Goal: Task Accomplishment & Management: Manage account settings

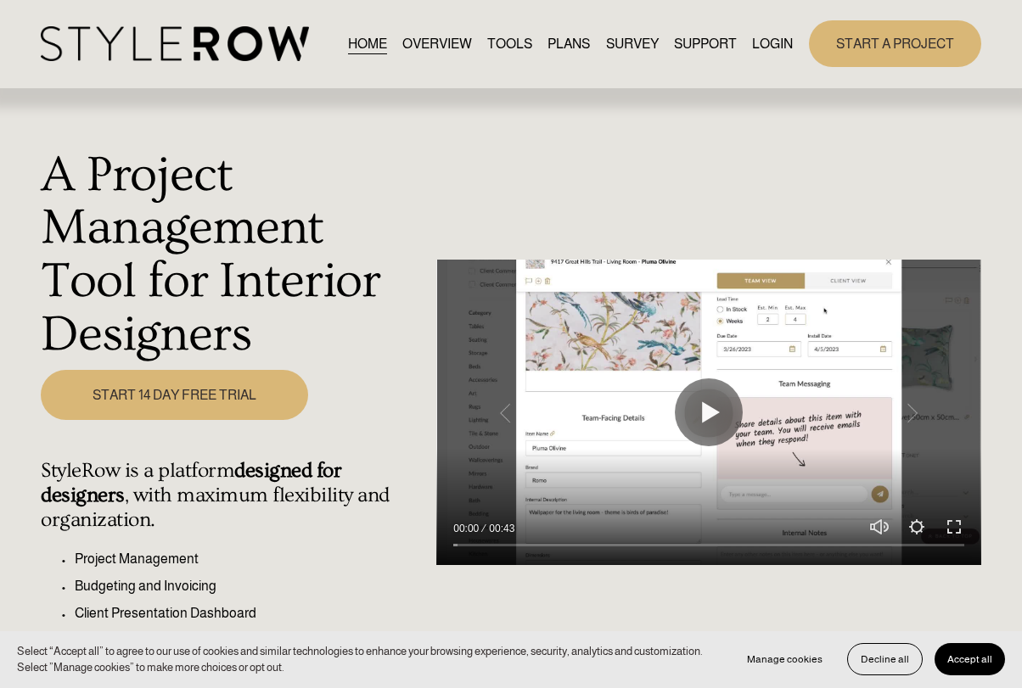
click at [768, 43] on link "LOGIN" at bounding box center [772, 43] width 41 height 23
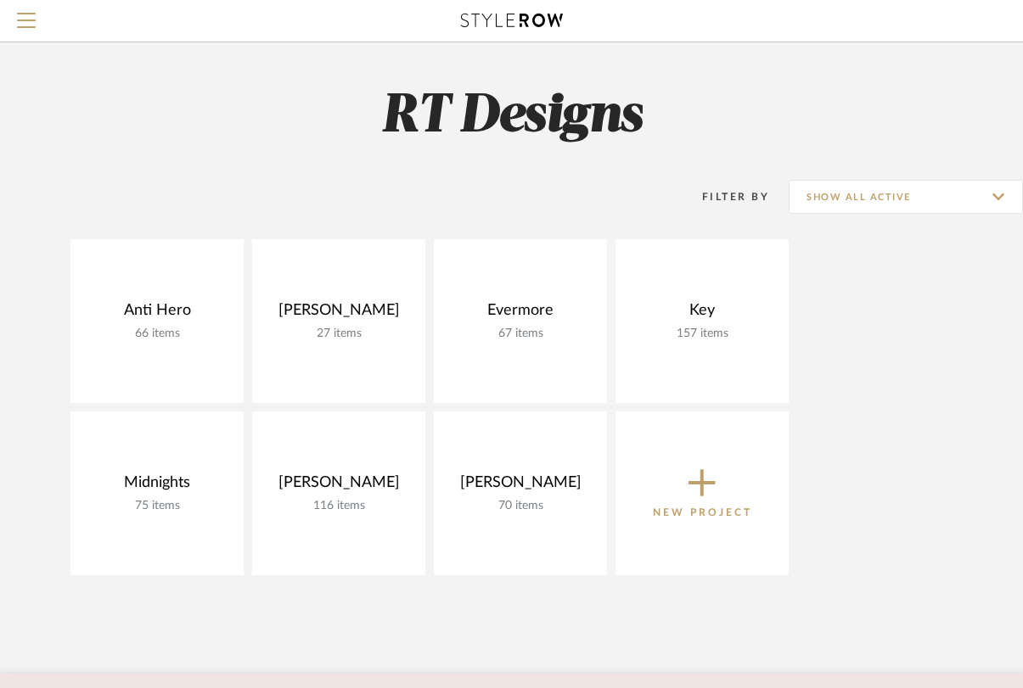
click at [341, 306] on div "Beem 27 items View Budget Open Project" at bounding box center [338, 321] width 173 height 164
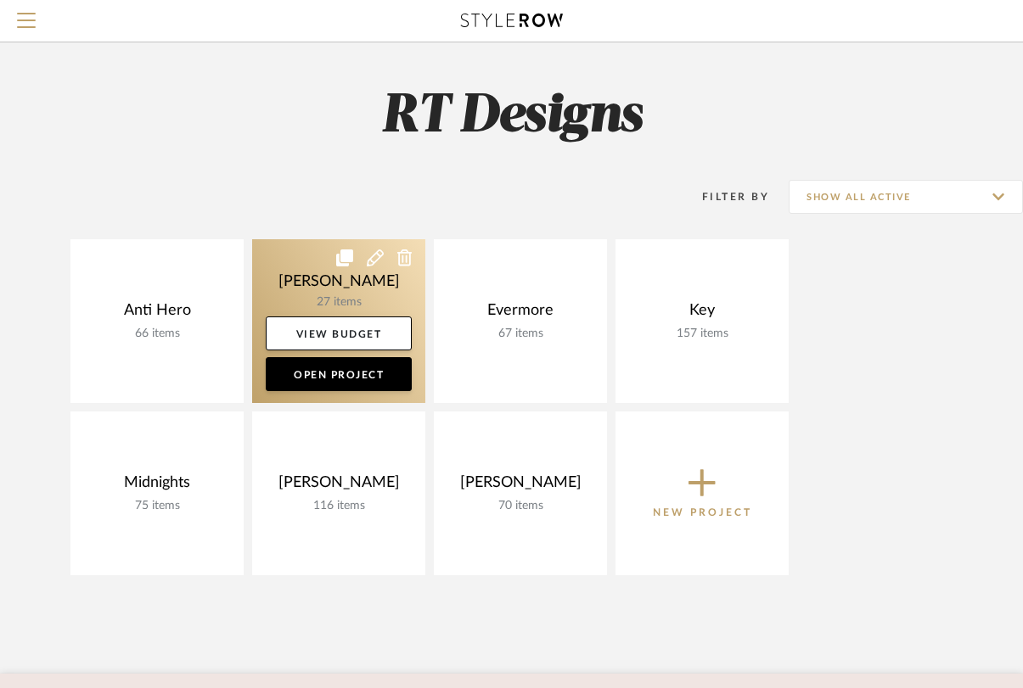
drag, startPoint x: 0, startPoint y: 0, endPoint x: 328, endPoint y: 284, distance: 433.3
click at [328, 284] on link at bounding box center [338, 321] width 173 height 164
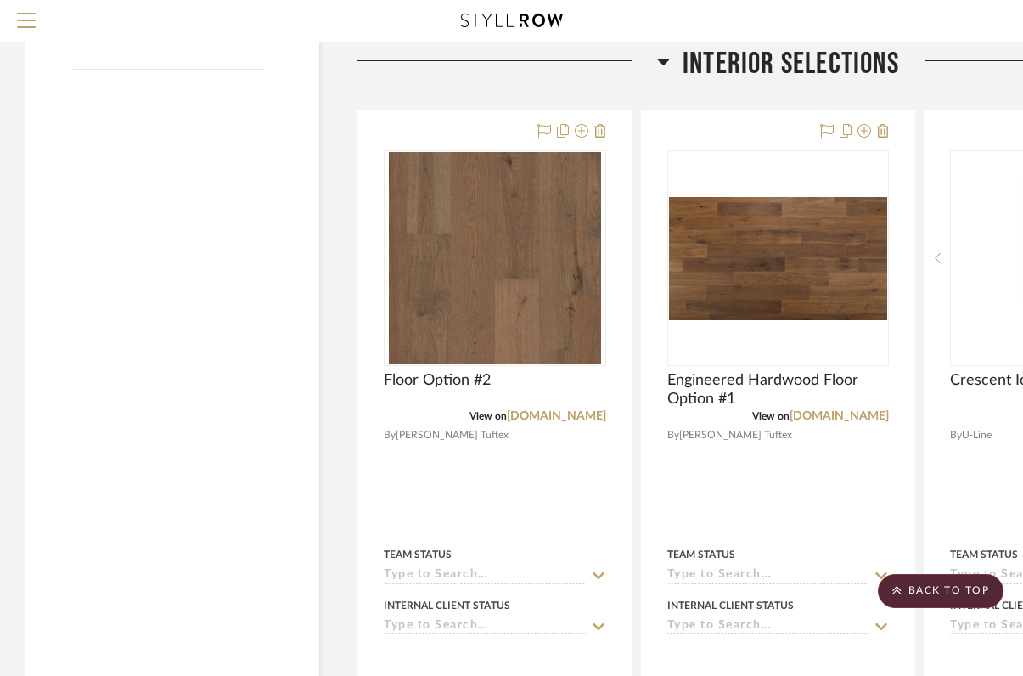
scroll to position [2015, 0]
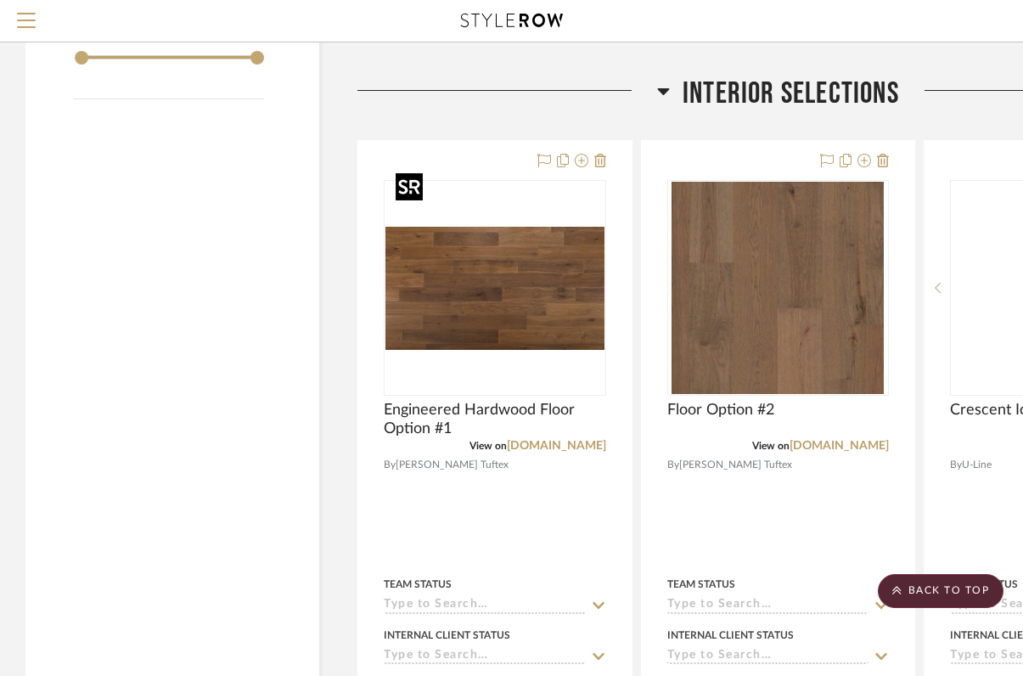
drag, startPoint x: 328, startPoint y: 284, endPoint x: 542, endPoint y: 216, distance: 224.4
click at [761, 401] on span "Floor Option #2" at bounding box center [720, 410] width 107 height 19
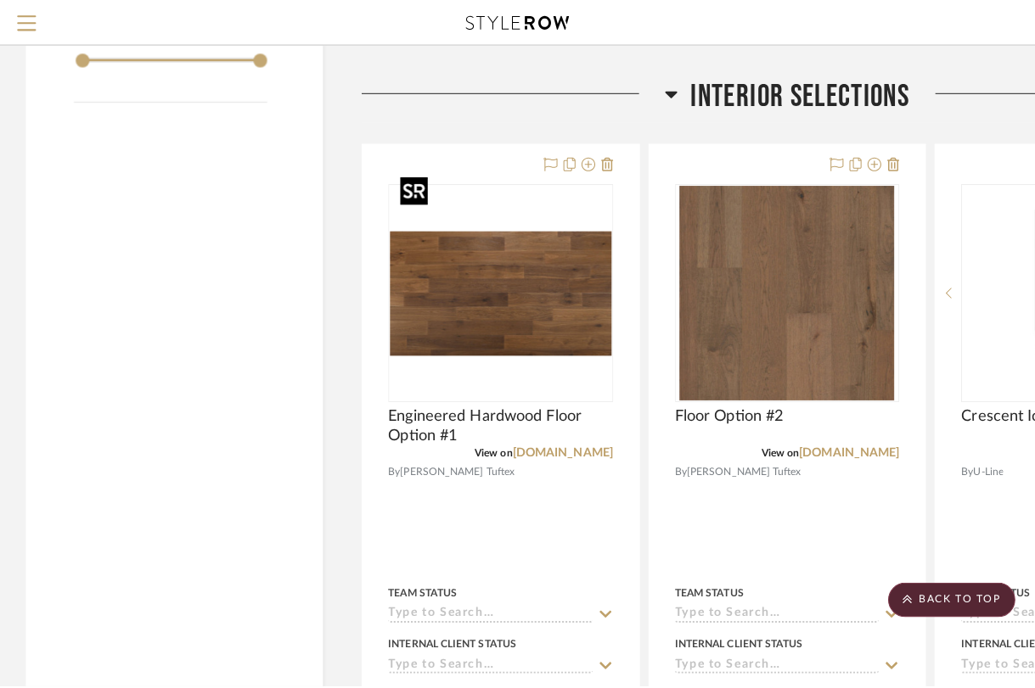
scroll to position [0, 0]
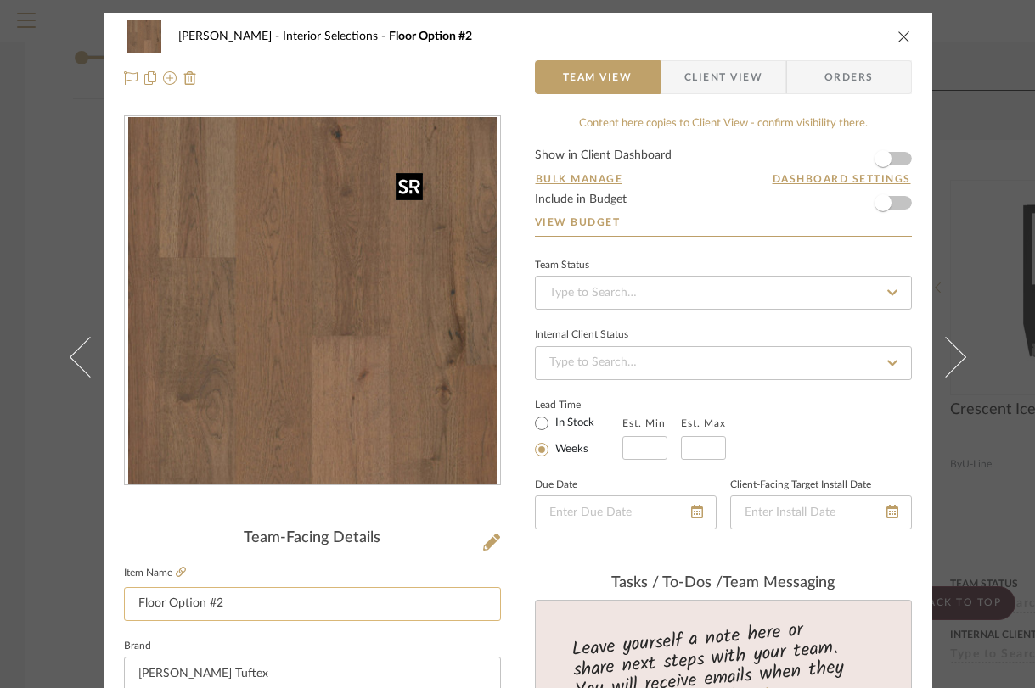
drag, startPoint x: 542, startPoint y: 216, endPoint x: 126, endPoint y: 601, distance: 566.4
click at [126, 601] on input "Floor Option #2" at bounding box center [312, 604] width 377 height 34
type input "Engineered Hardwood Floor Option #2"
click at [949, 150] on button at bounding box center [956, 357] width 48 height 688
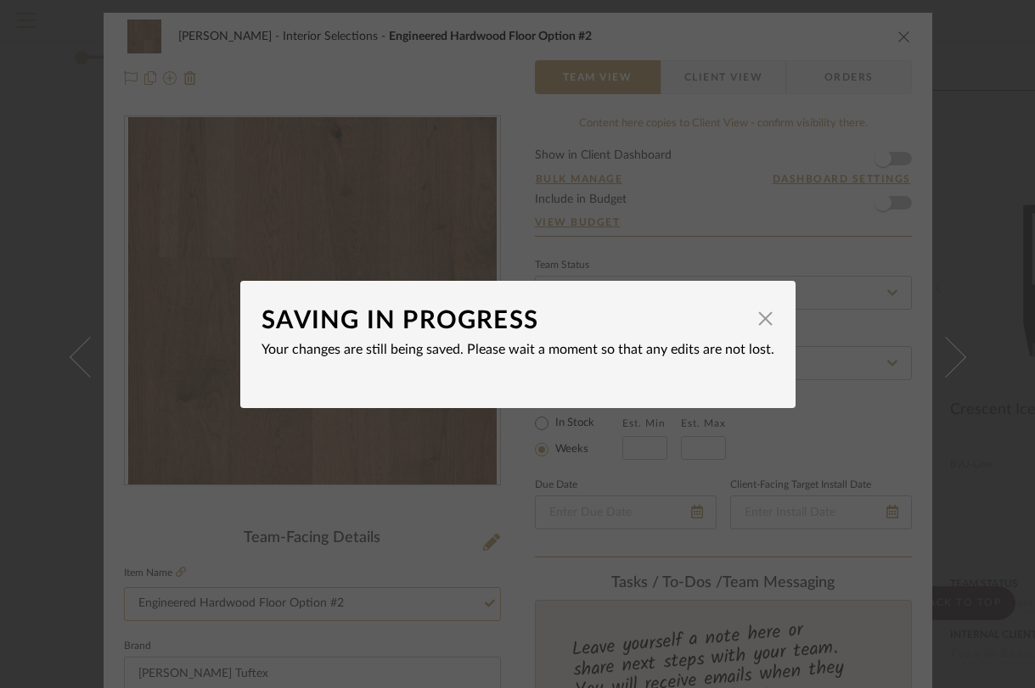
click at [997, 205] on div "SAVING IN PROGRESS × Your changes are still being saved. Please wait a moment s…" at bounding box center [517, 344] width 1035 height 688
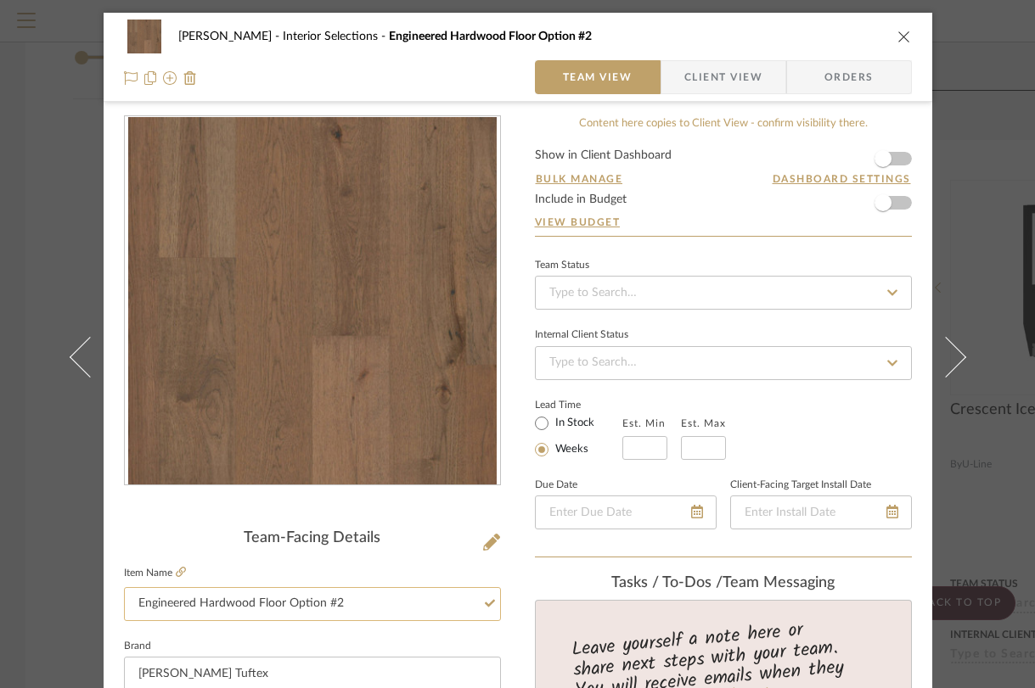
scroll to position [13, 0]
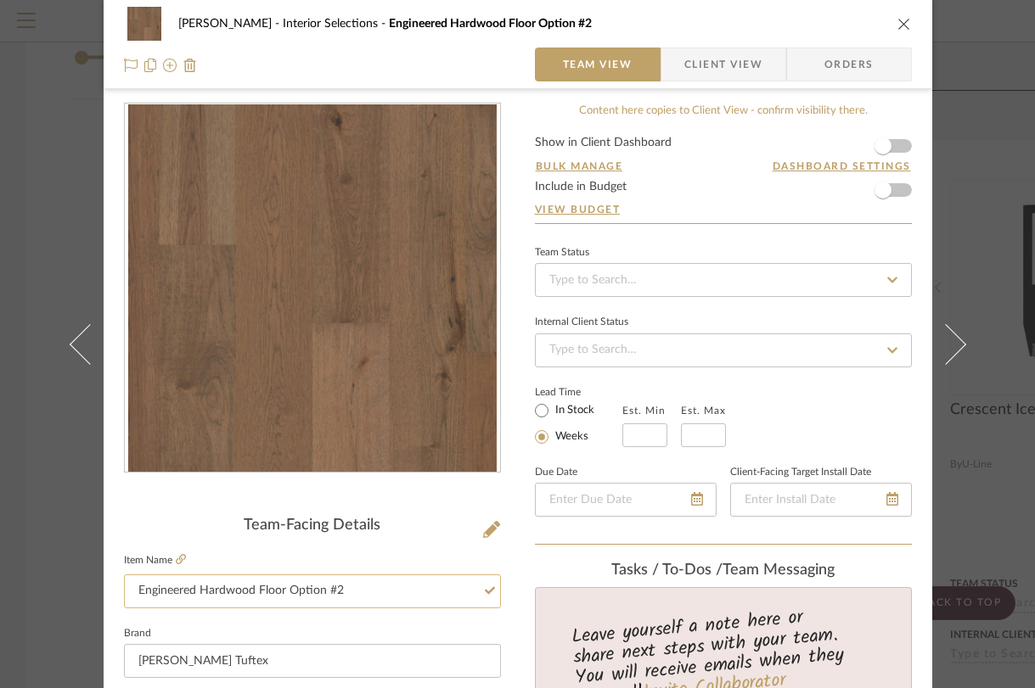
click at [993, 205] on div "Beem Interior Selections Engineered Hardwood Floor Option #2 Team View Client V…" at bounding box center [517, 344] width 1035 height 688
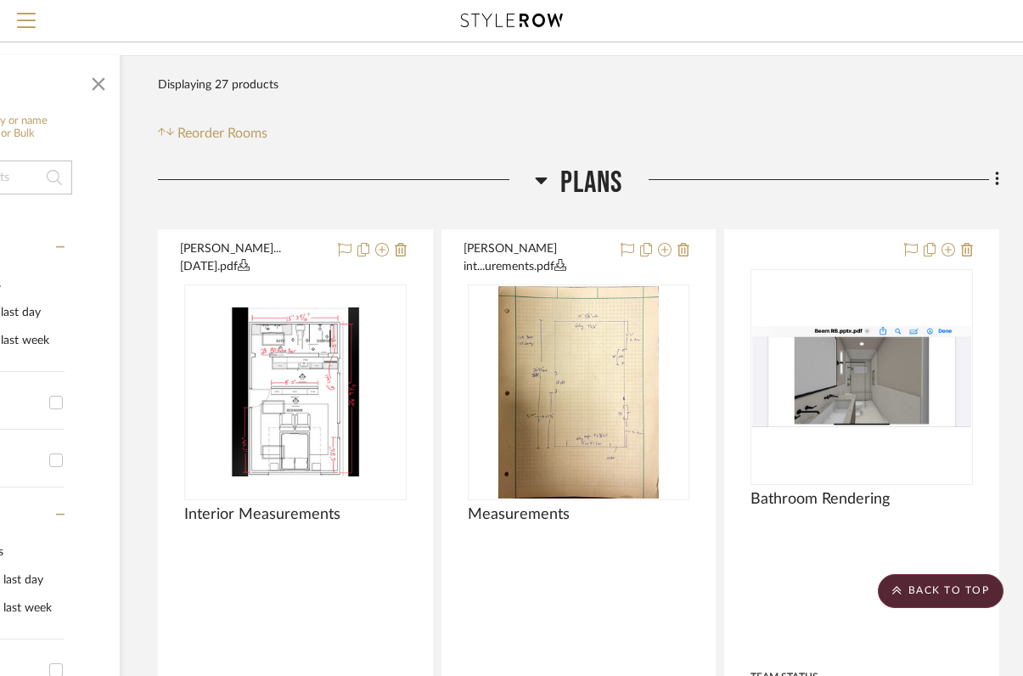
scroll to position [0, 199]
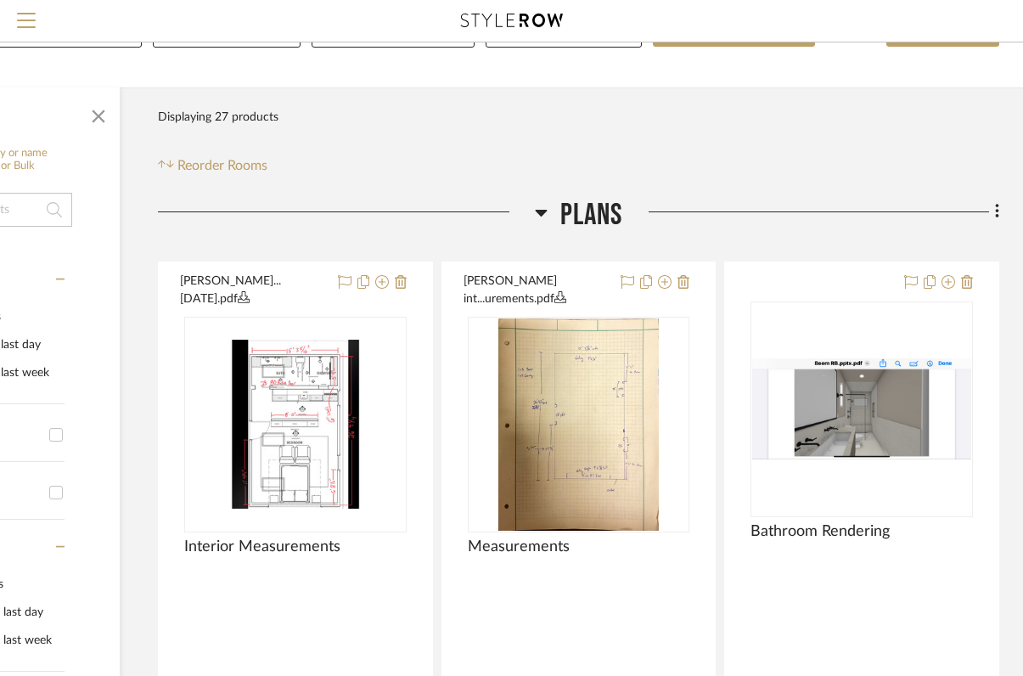
click at [318, 385] on img "0" at bounding box center [295, 424] width 219 height 169
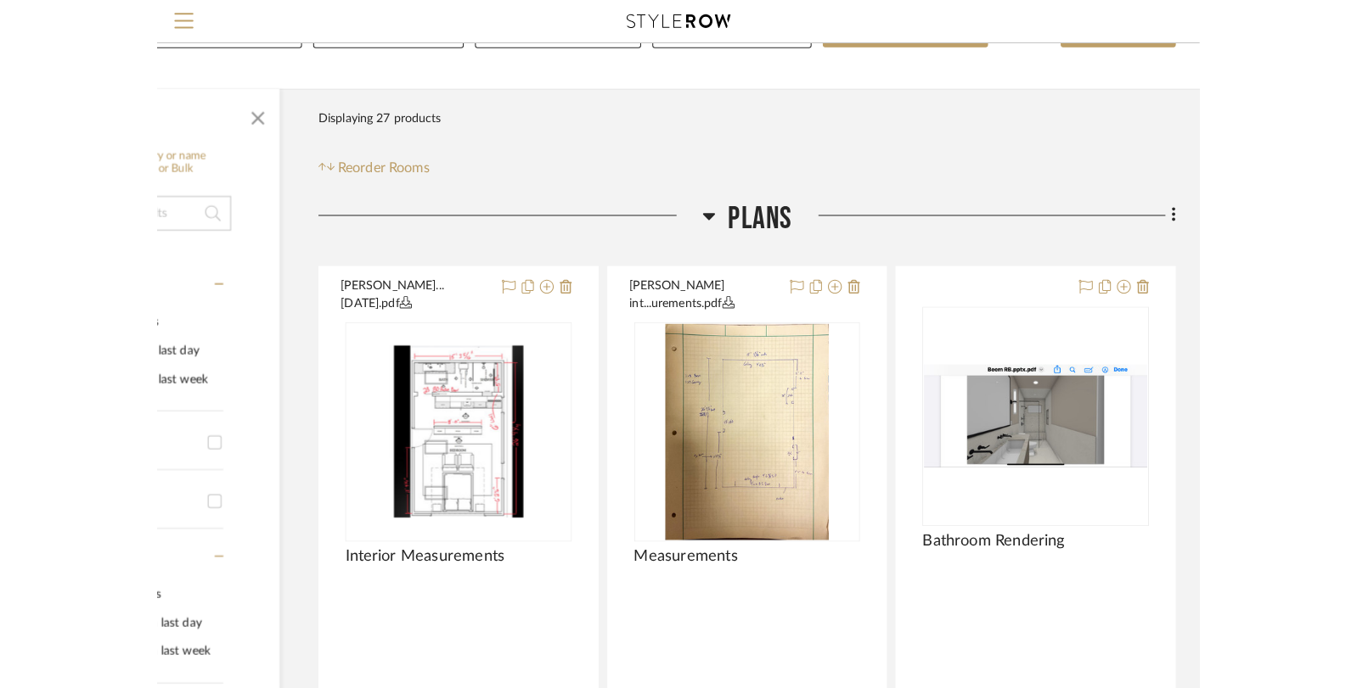
scroll to position [0, 0]
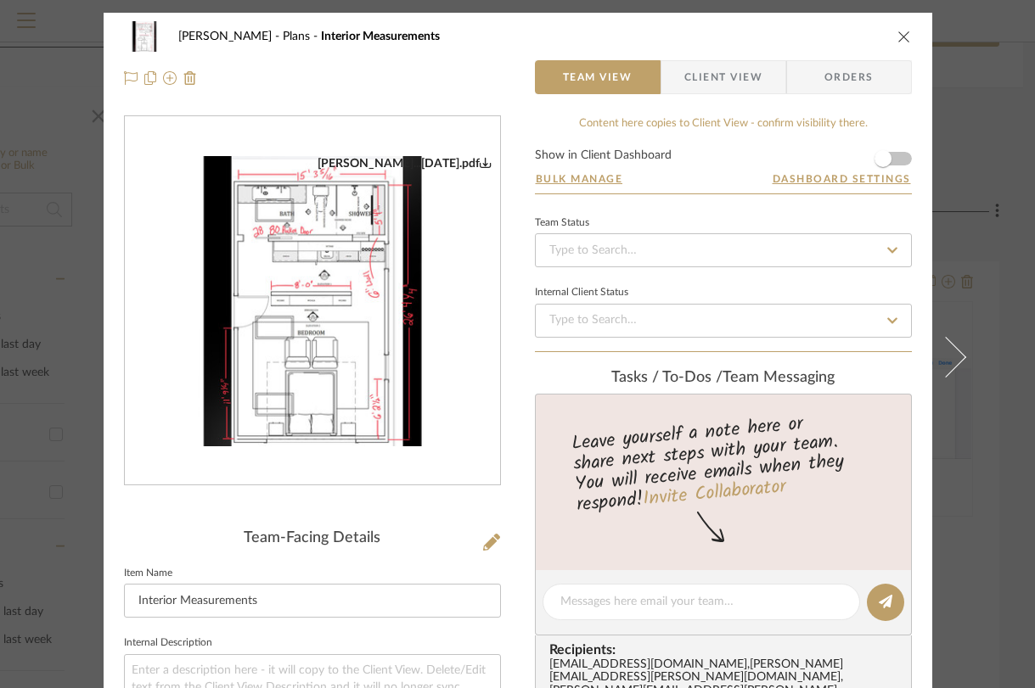
click at [342, 264] on img "0" at bounding box center [312, 301] width 375 height 290
